Goal: Information Seeking & Learning: Learn about a topic

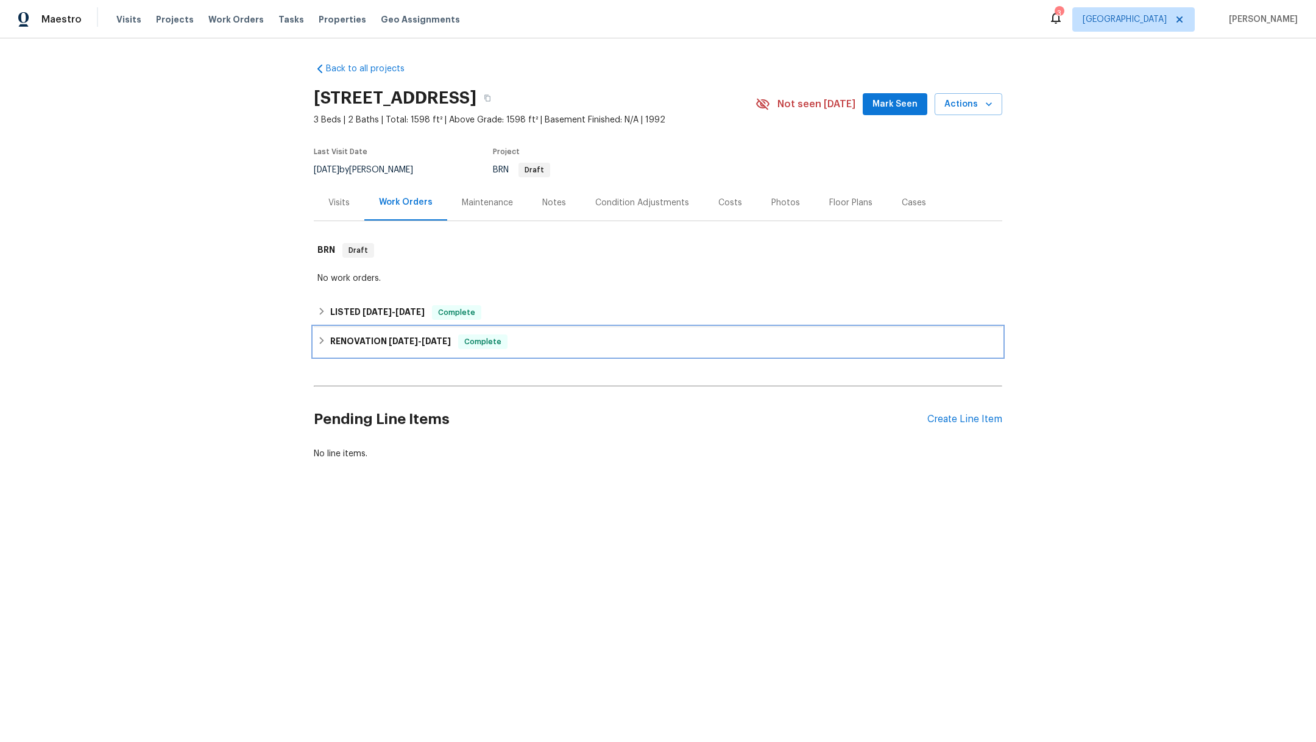
click at [364, 341] on h6 "RENOVATION [DATE] - [DATE]" at bounding box center [390, 342] width 121 height 15
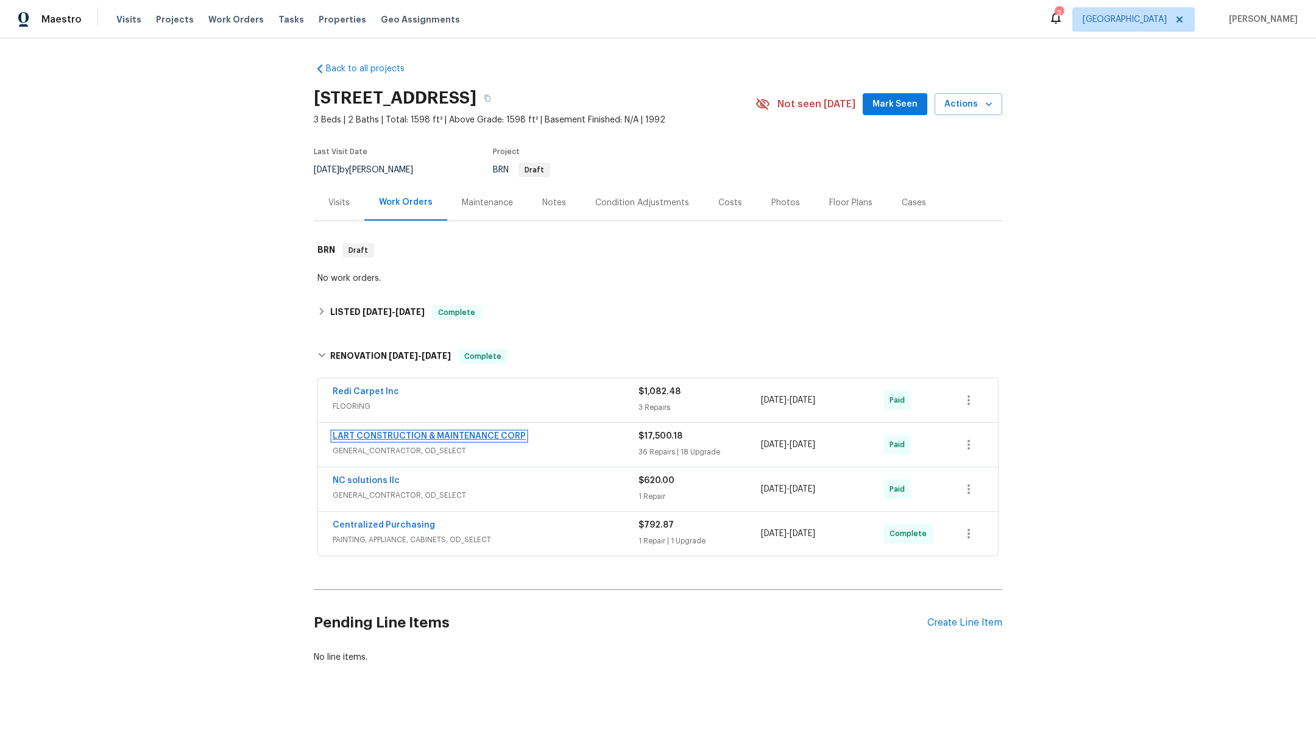
click at [364, 433] on link "LART CONSTRUCTION & MAINTENANCE CORP" at bounding box center [429, 436] width 193 height 9
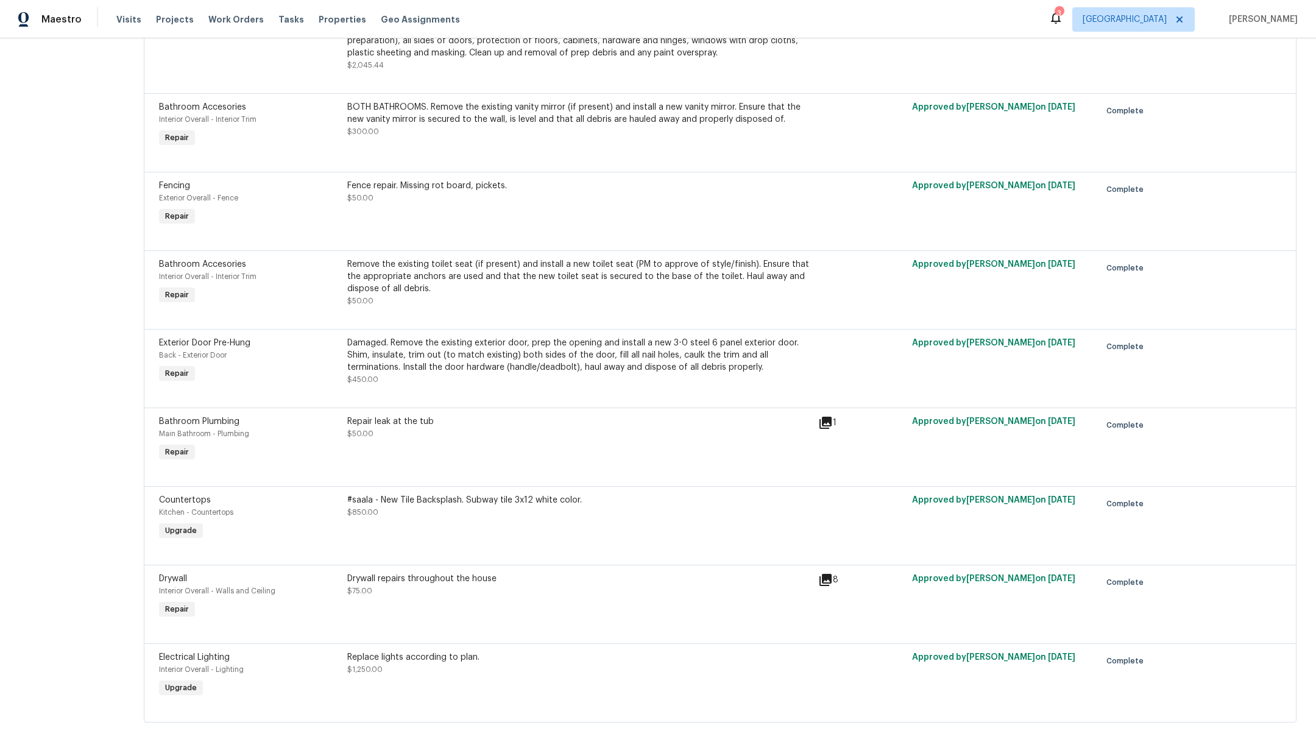
scroll to position [4138, 0]
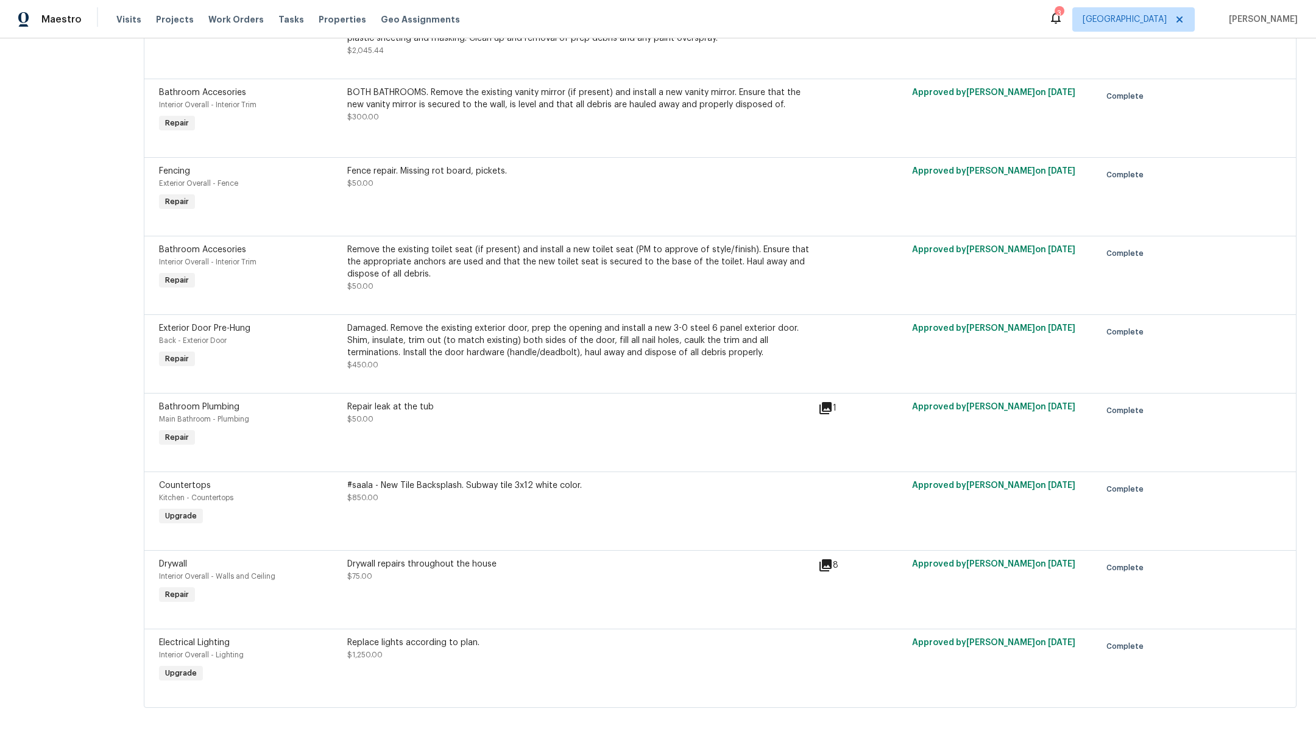
click at [367, 488] on div "#saala - New Tile Backsplash. Subway tile 3x12 white color. $850.00" at bounding box center [579, 492] width 464 height 24
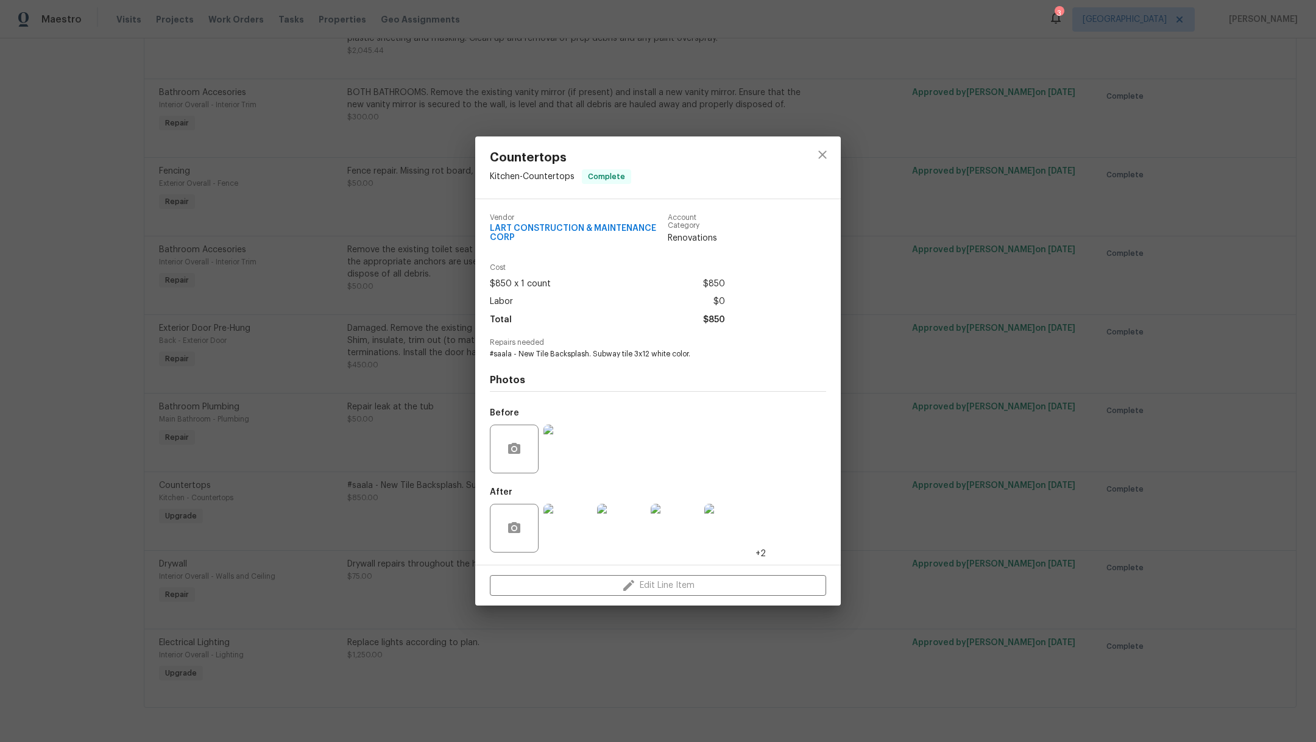
click at [564, 464] on img at bounding box center [568, 449] width 49 height 49
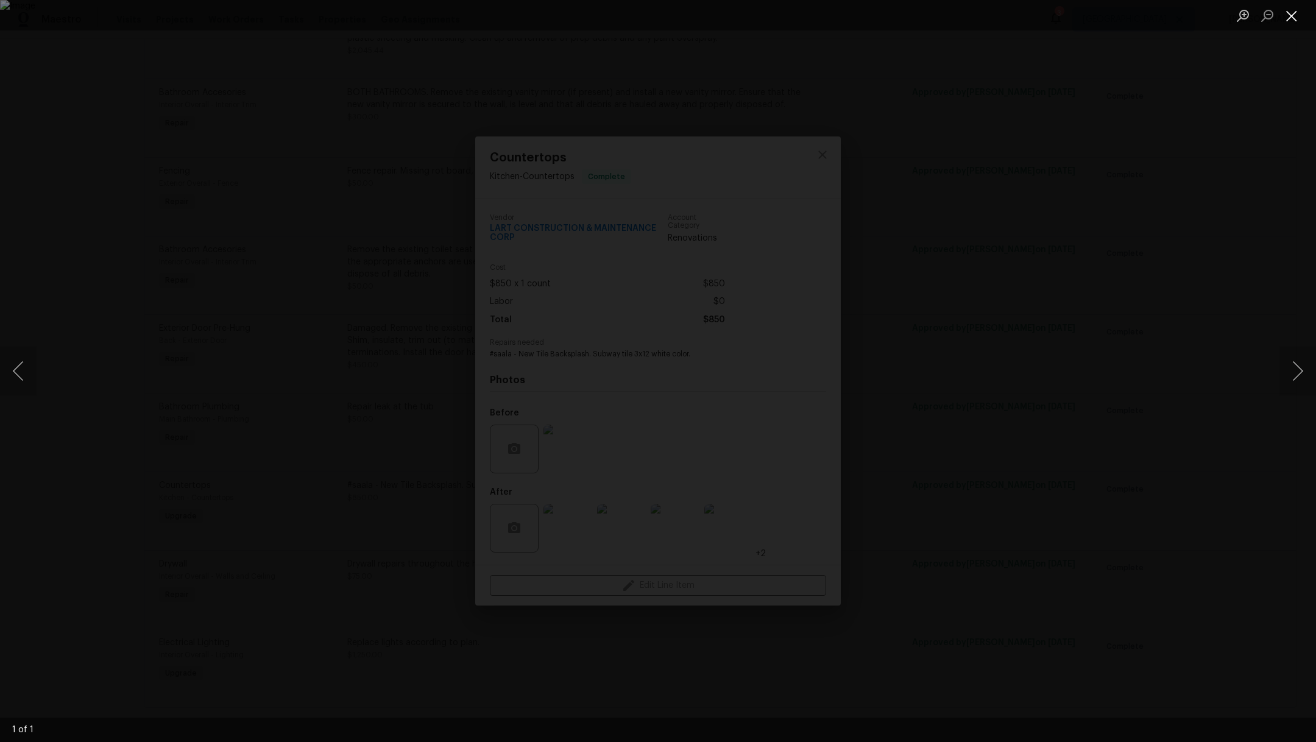
click at [1296, 17] on button "Close lightbox" at bounding box center [1292, 15] width 24 height 21
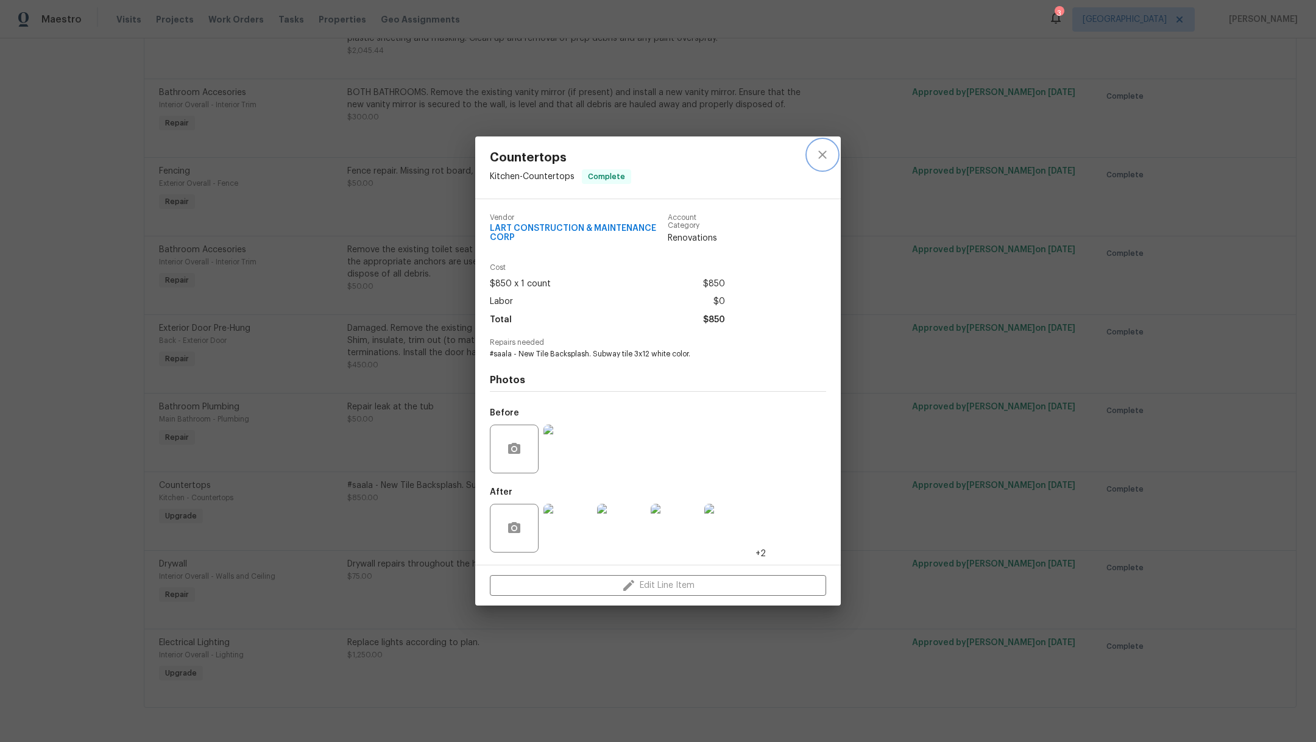
click at [826, 155] on icon "close" at bounding box center [822, 154] width 15 height 15
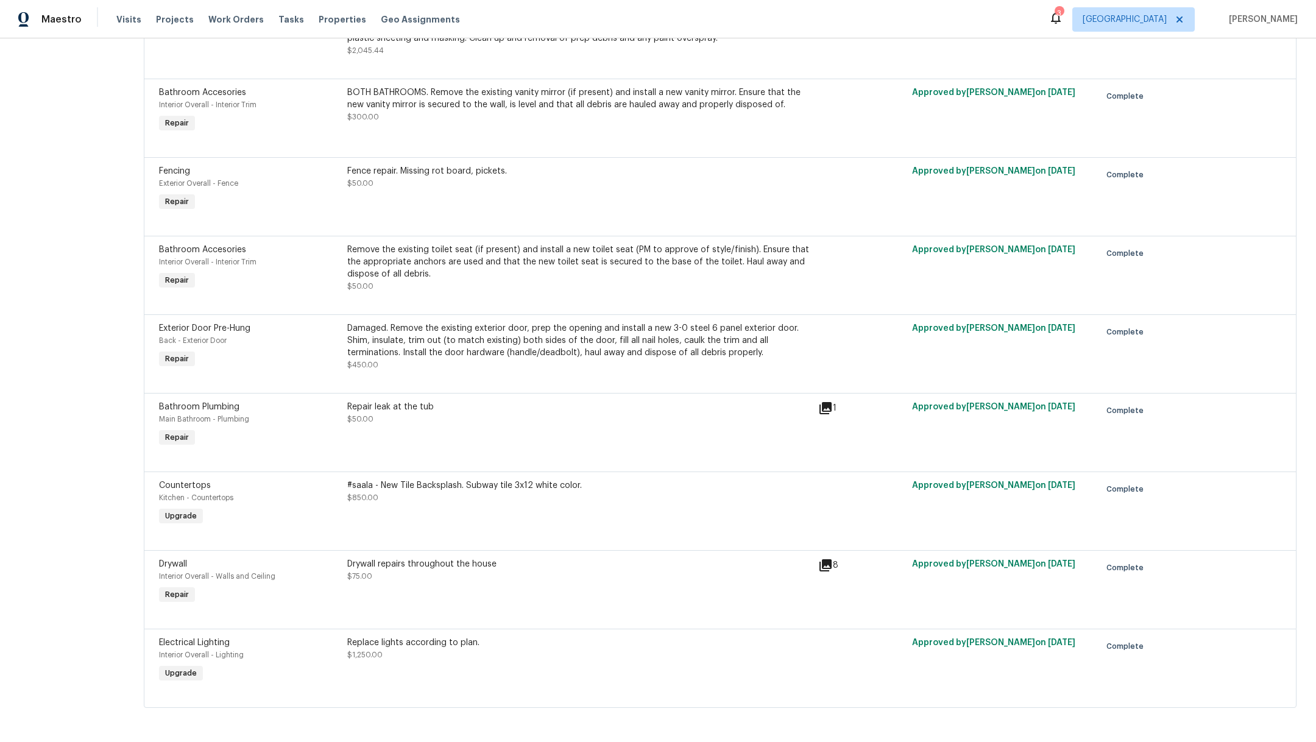
click at [474, 495] on div "#saala - New Tile Backsplash. Subway tile 3x12 white color. $850.00" at bounding box center [579, 504] width 471 height 56
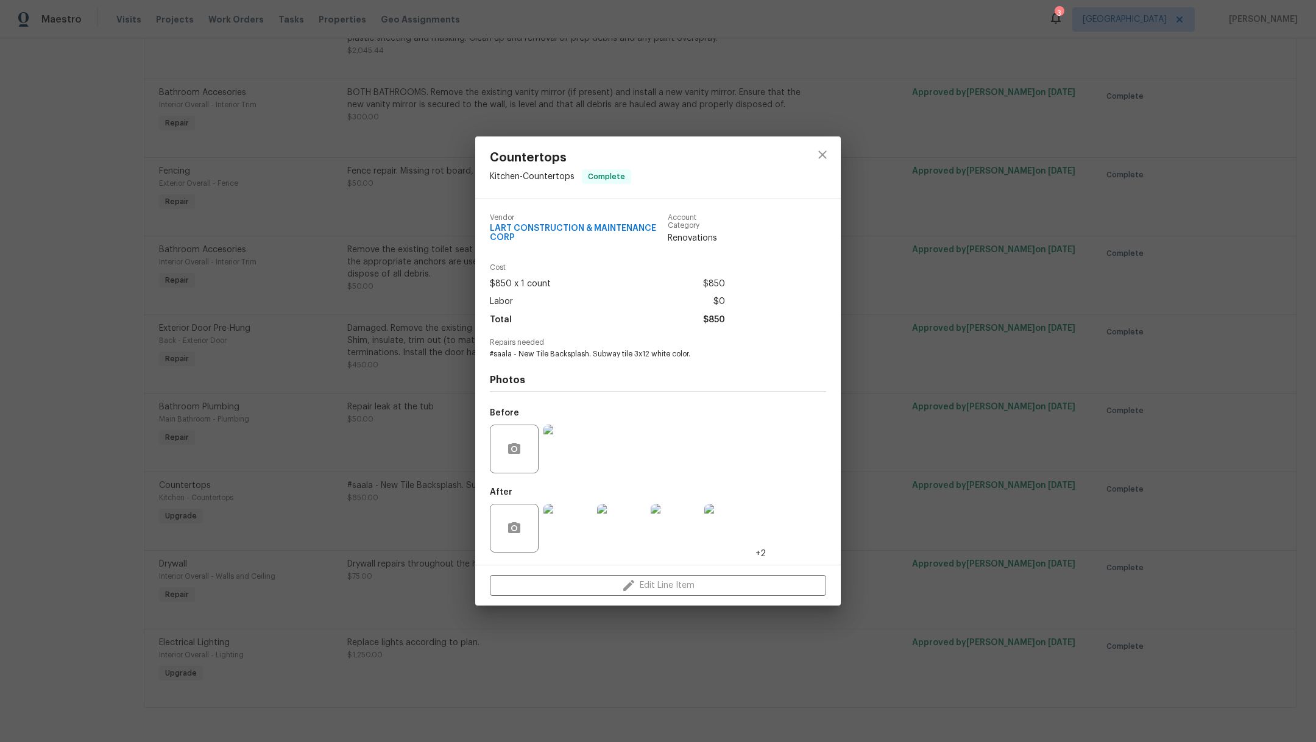
click at [577, 443] on img at bounding box center [568, 449] width 49 height 49
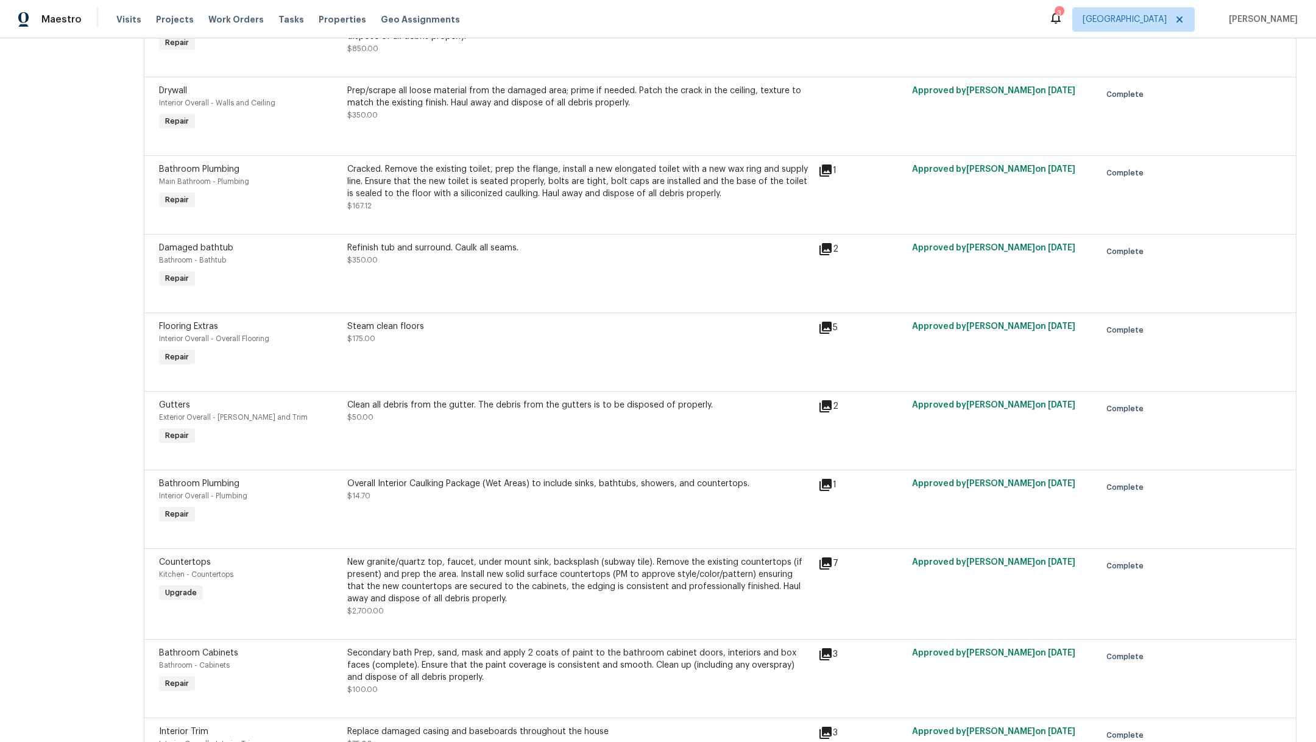
scroll to position [2730, 0]
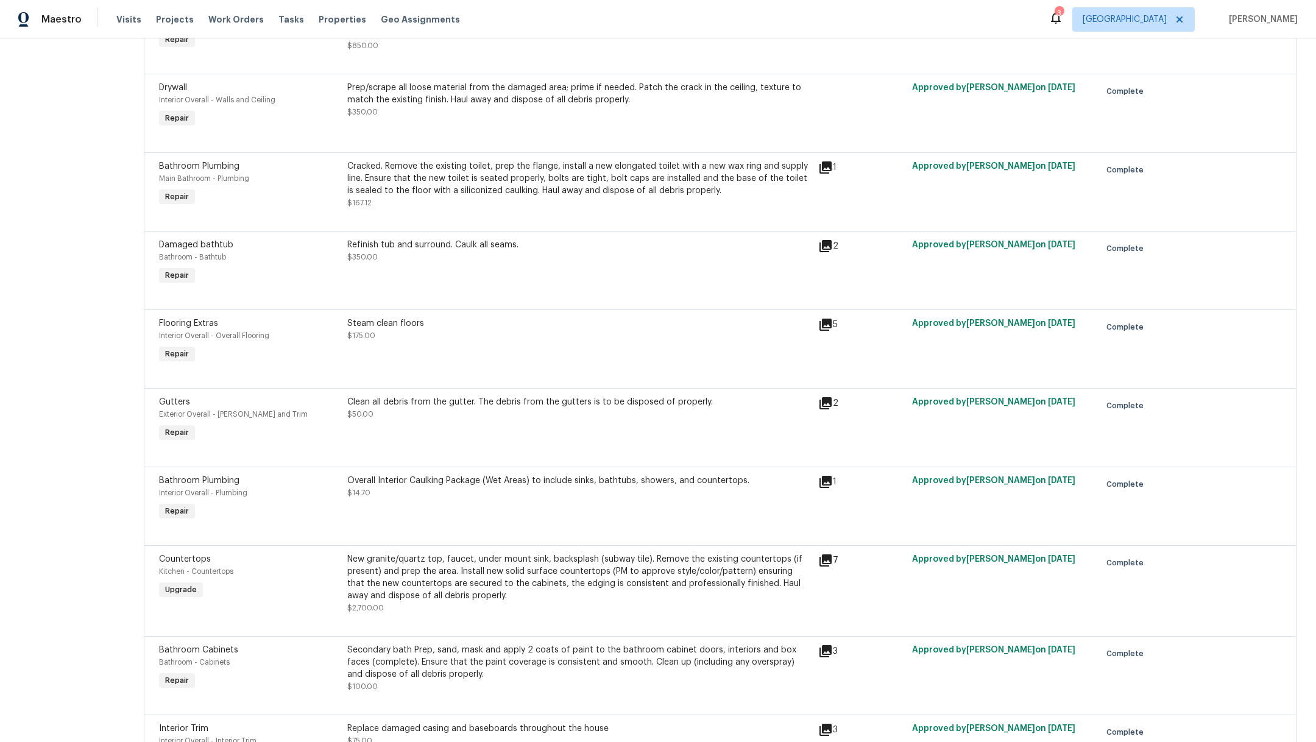
click at [586, 602] on div "New granite/quartz top, faucet, under mount sink, backsplash (subway tile). Rem…" at bounding box center [579, 577] width 464 height 49
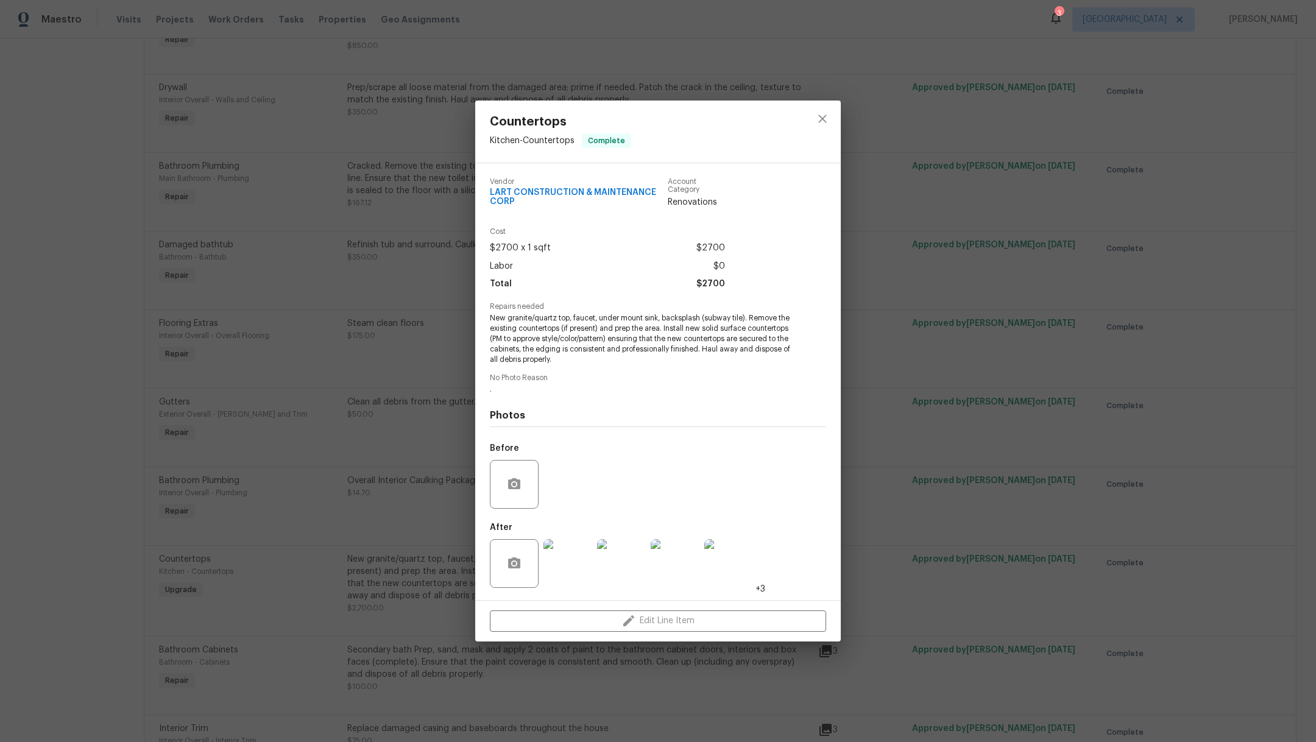
click at [577, 574] on img at bounding box center [568, 563] width 49 height 49
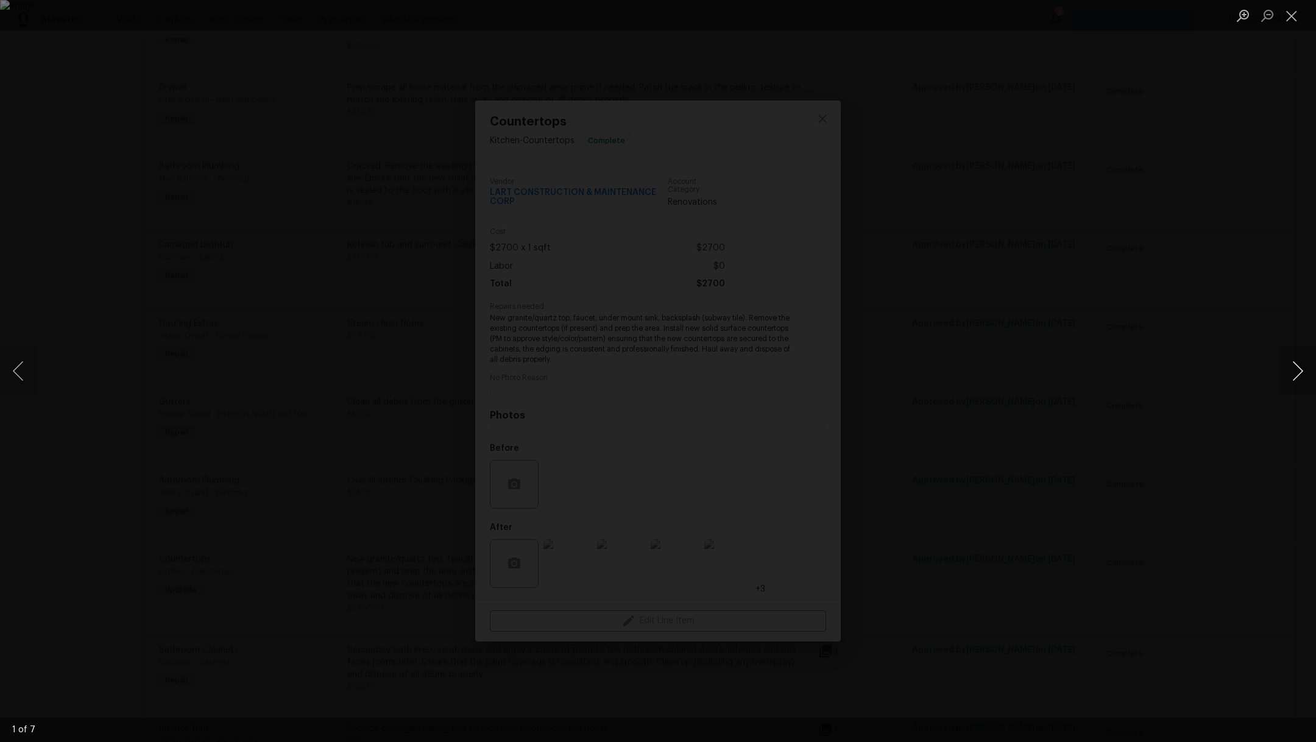
click at [1299, 368] on button "Next image" at bounding box center [1298, 371] width 37 height 49
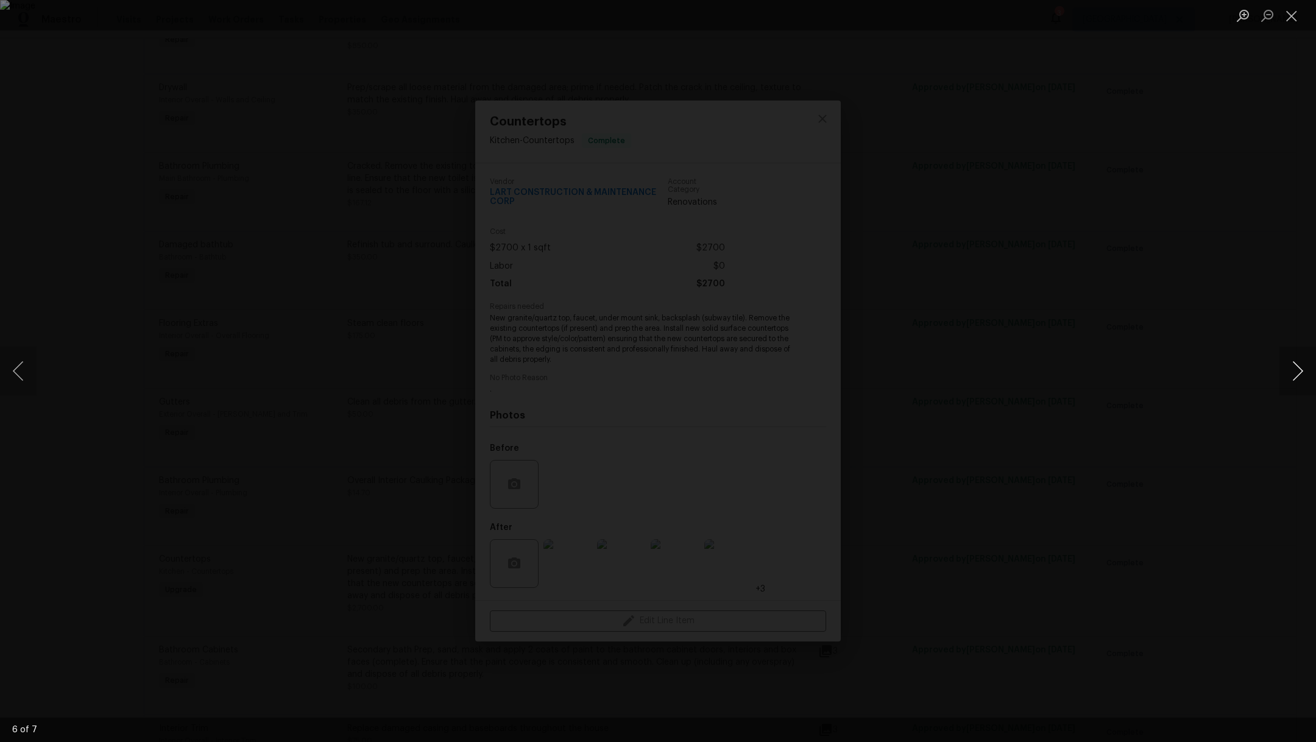
click at [1296, 378] on button "Next image" at bounding box center [1298, 371] width 37 height 49
click at [1292, 21] on button "Close lightbox" at bounding box center [1292, 15] width 24 height 21
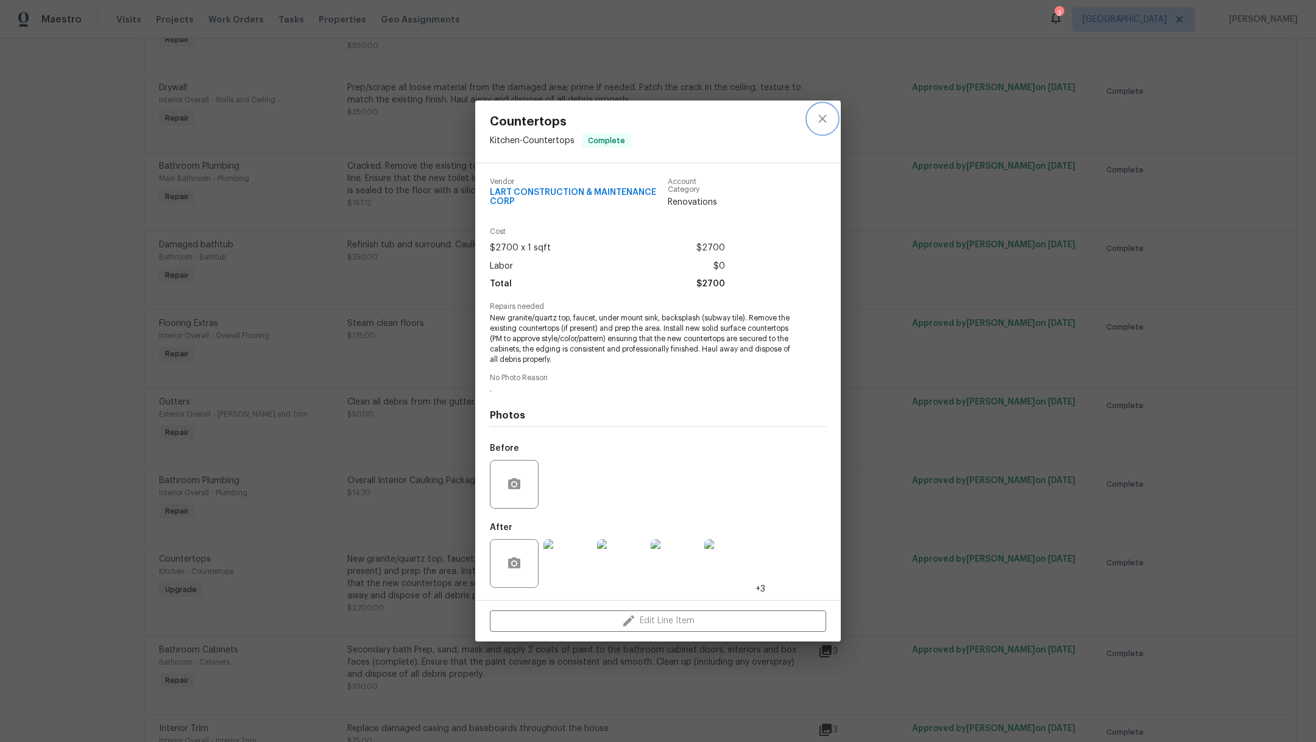
click at [819, 113] on icon "close" at bounding box center [822, 119] width 15 height 15
